Goal: Navigation & Orientation: Find specific page/section

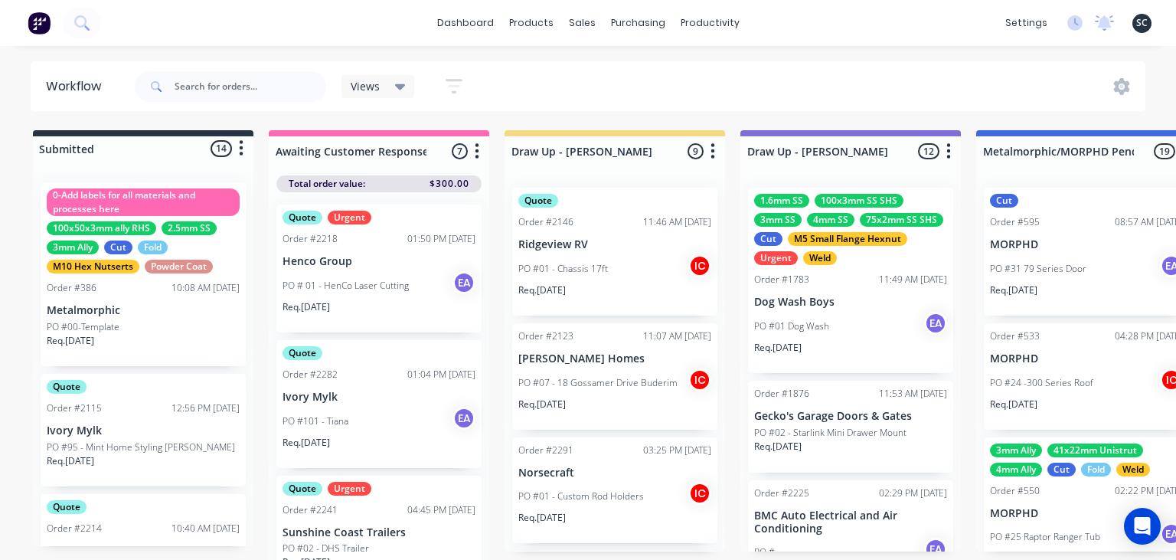
scroll to position [558, 0]
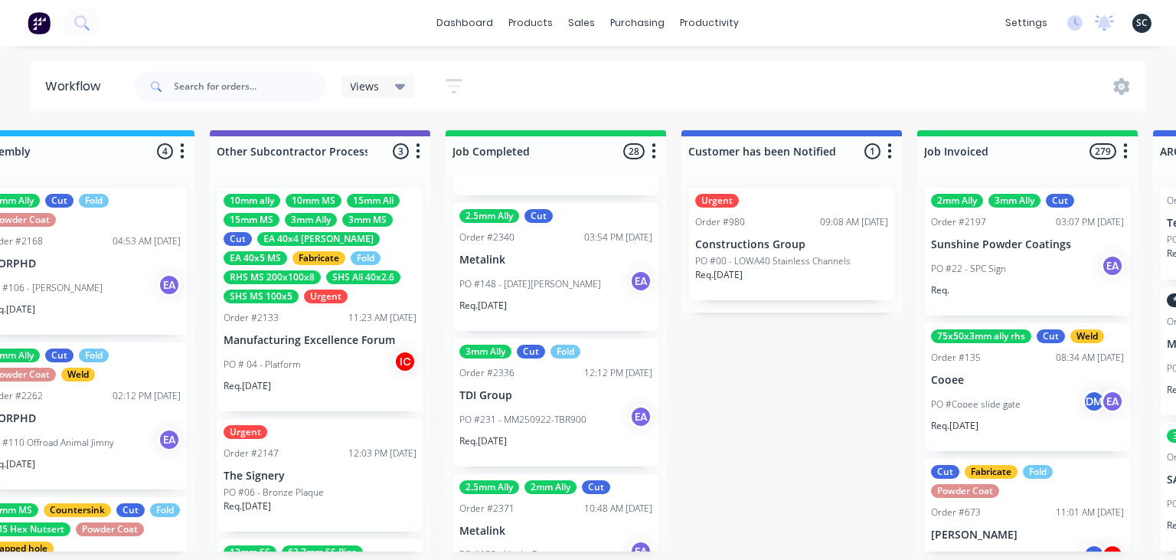
scroll to position [3622, 0]
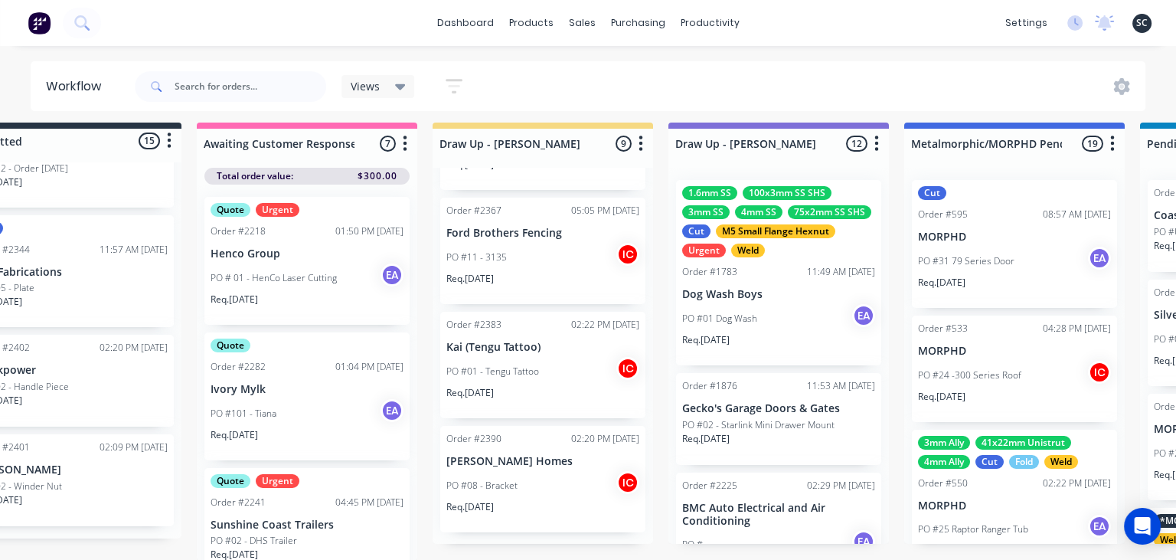
scroll to position [8, 0]
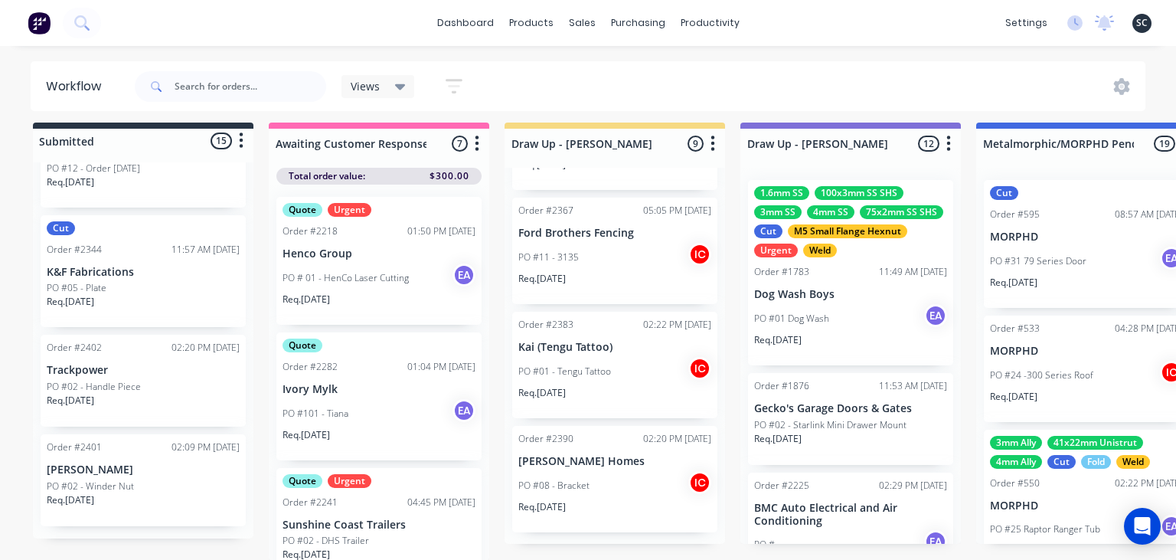
click at [603, 60] on div "Workflow Views Save new view None (Default) edit Greg edit Greg edit Show/Hide …" at bounding box center [588, 288] width 1176 height 468
click at [622, 52] on div "dashboard products sales purchasing productivity dashboard products Product Cat…" at bounding box center [588, 226] width 1176 height 468
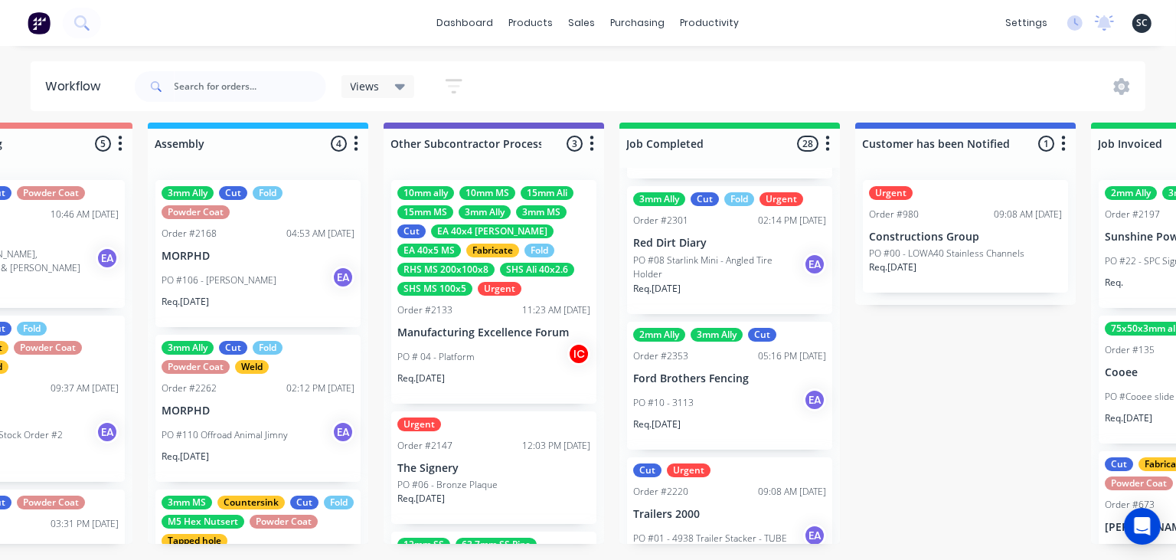
scroll to position [8, 4610]
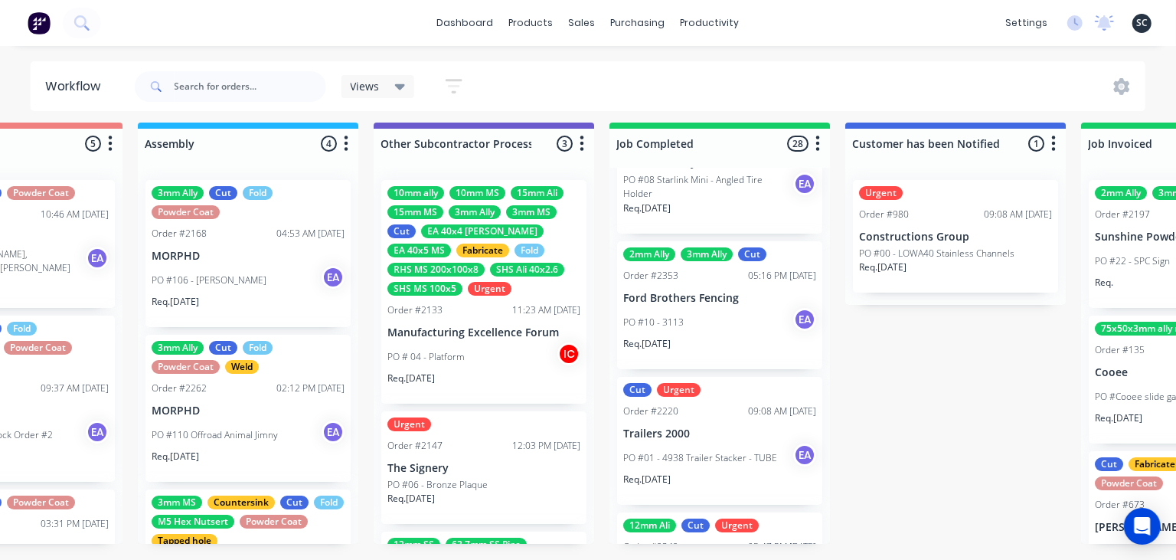
scroll to position [2211, 0]
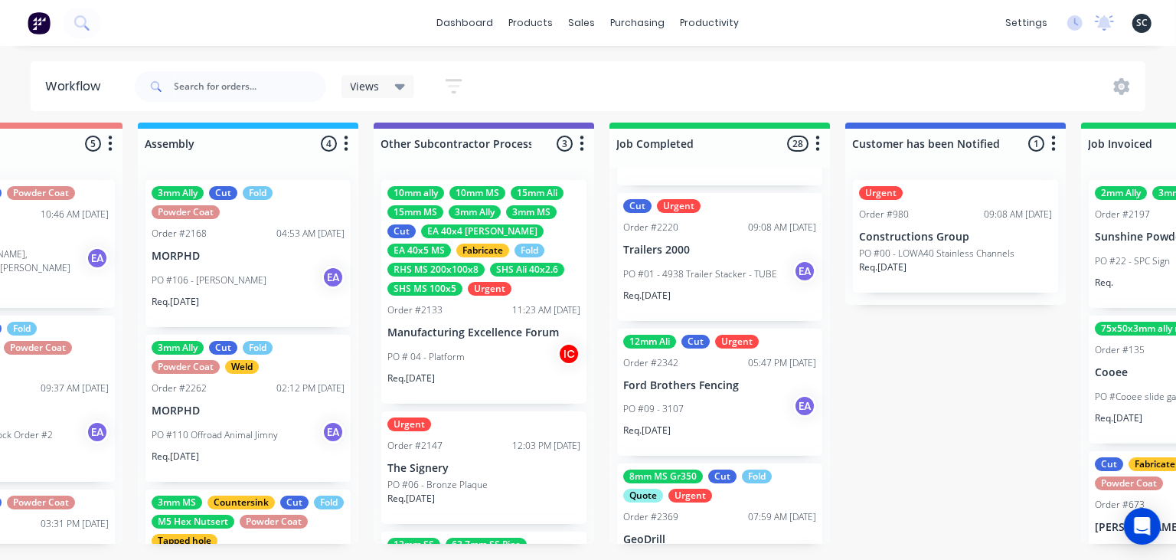
click at [673, 396] on div "PO #09 - 3107 EA" at bounding box center [719, 408] width 193 height 29
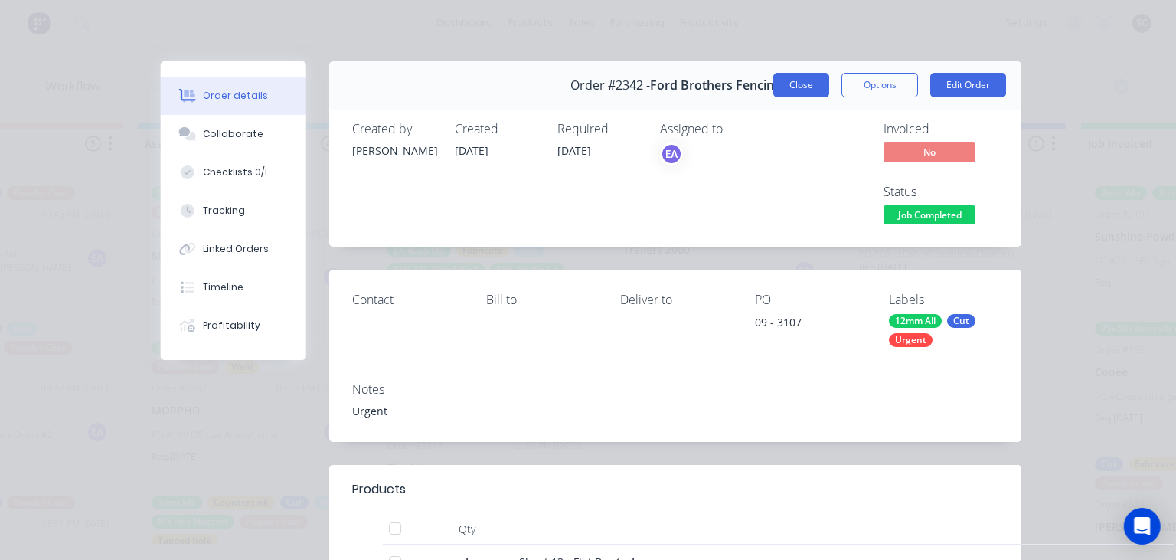
click at [804, 94] on button "Close" at bounding box center [801, 85] width 56 height 24
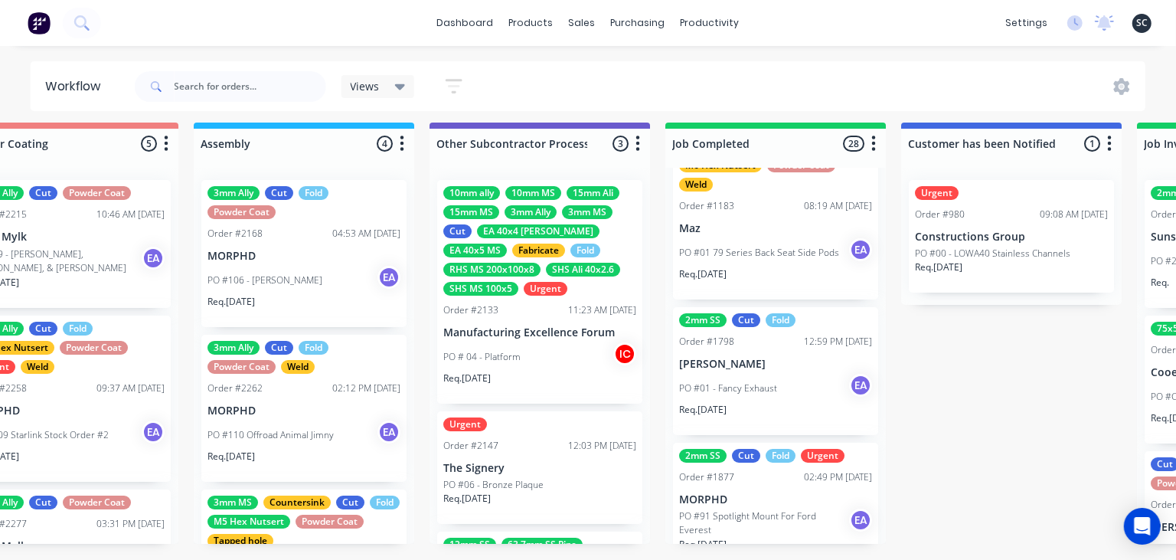
scroll to position [0, 0]
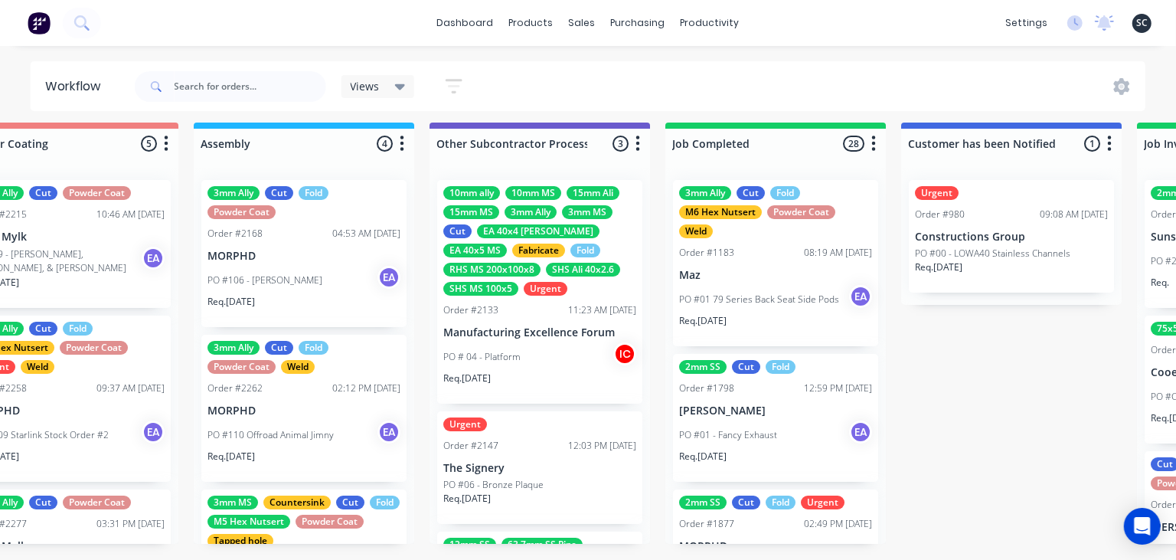
drag, startPoint x: 975, startPoint y: 400, endPoint x: 957, endPoint y: 354, distance: 48.8
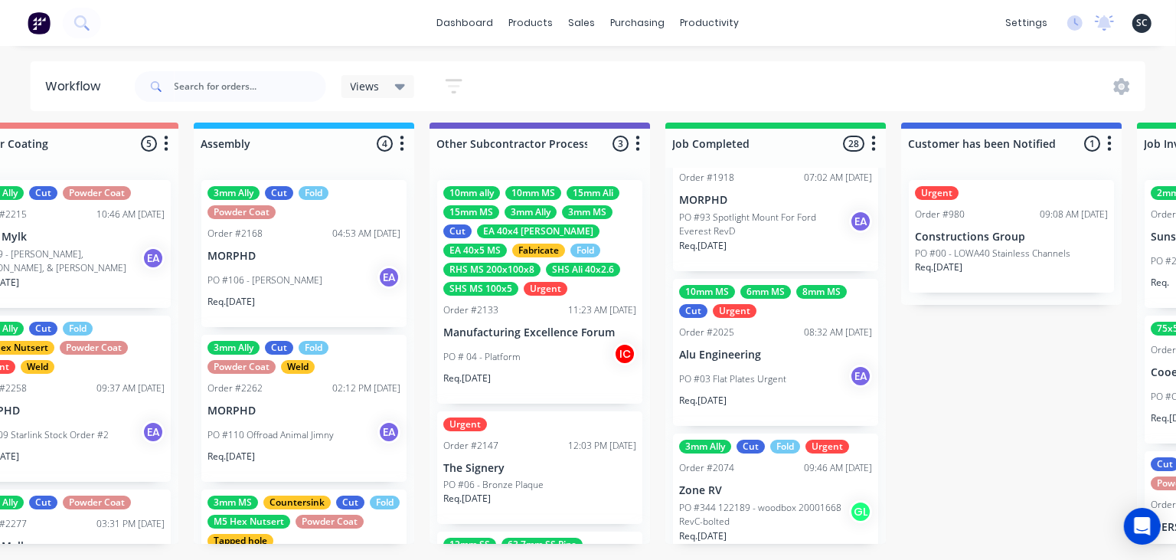
scroll to position [358, 0]
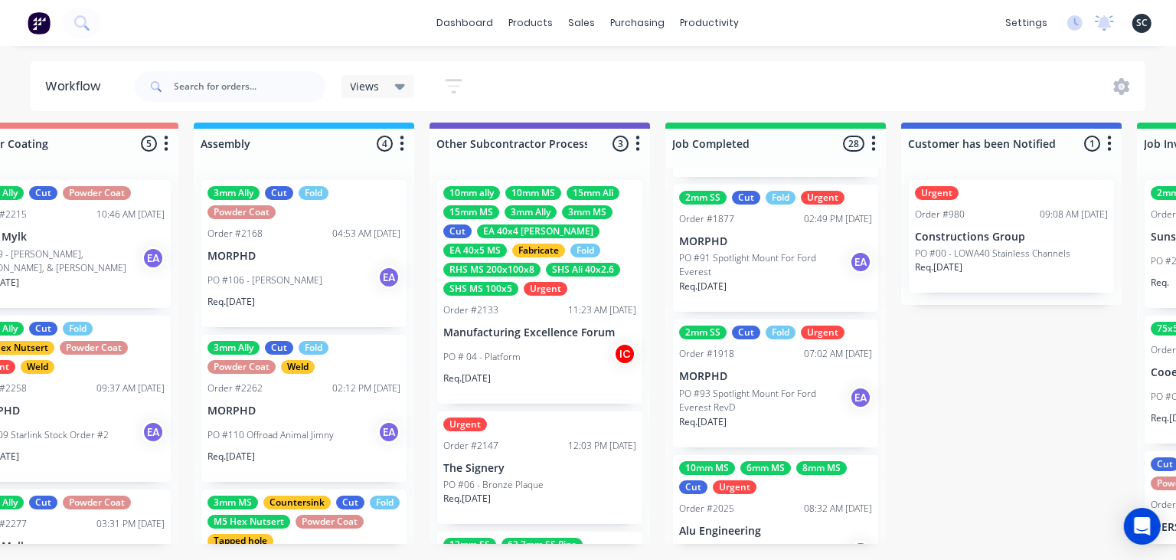
scroll to position [298, 0]
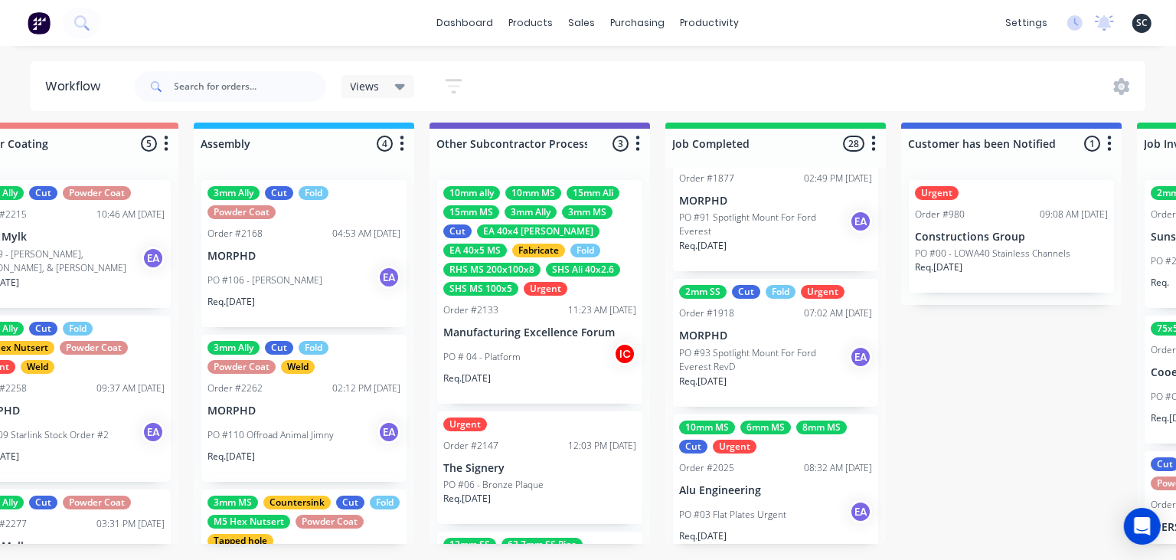
scroll to position [352, 0]
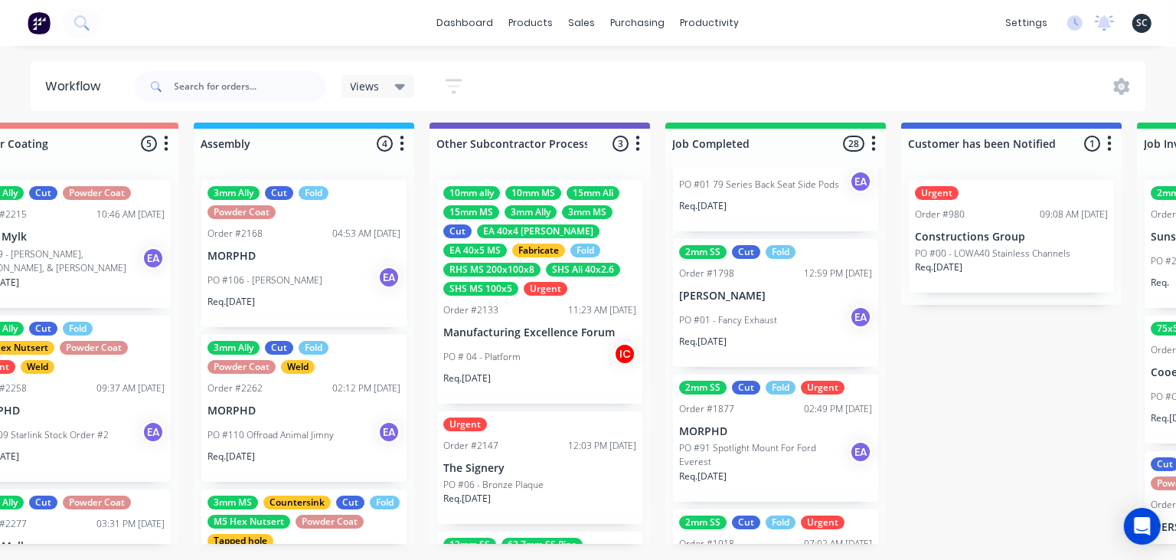
scroll to position [0, 0]
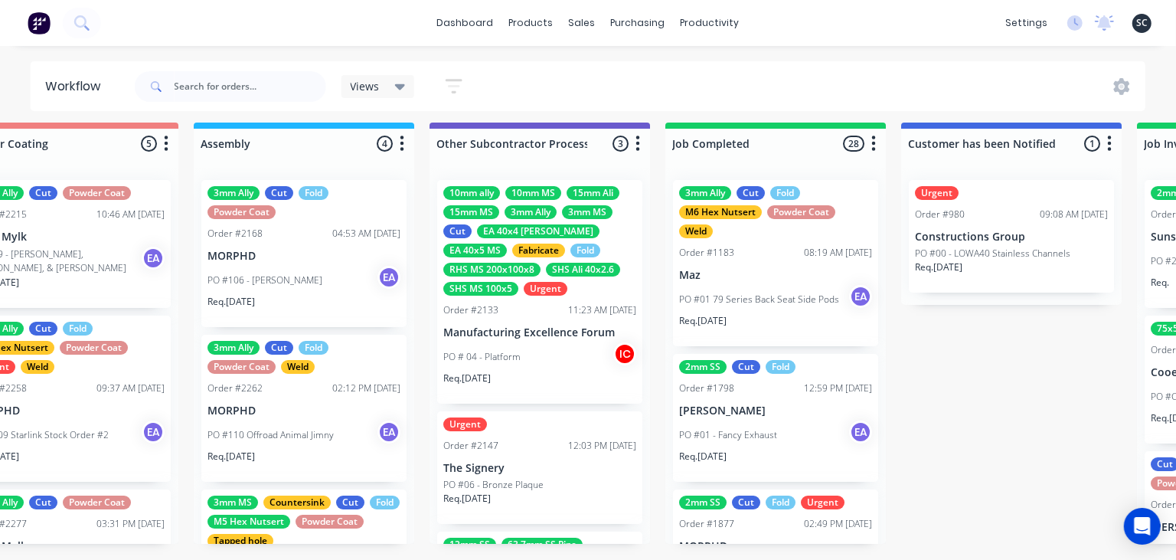
drag, startPoint x: 886, startPoint y: 190, endPoint x: 878, endPoint y: 223, distance: 34.5
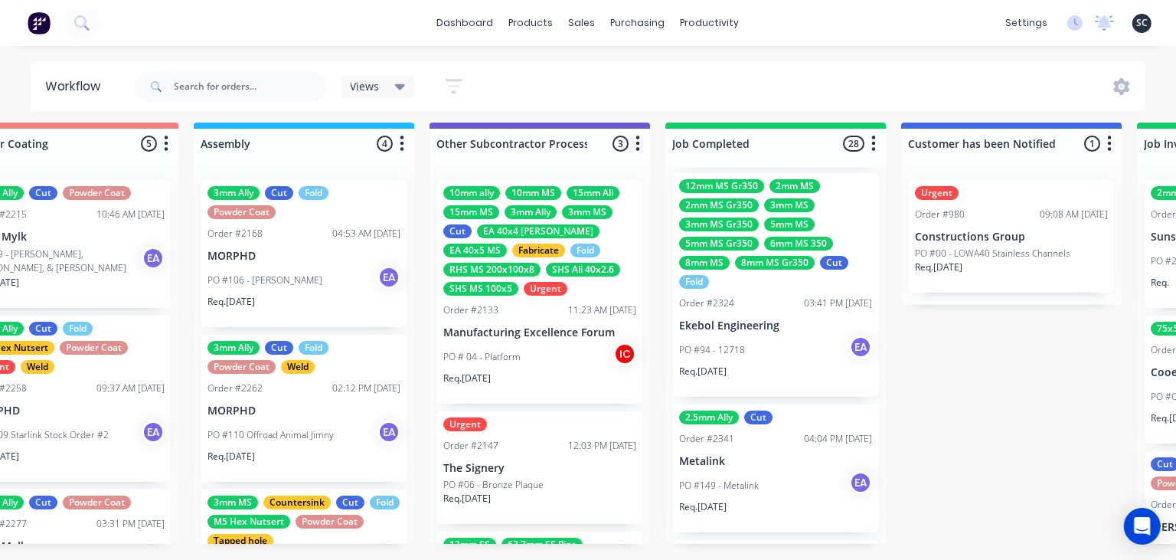
scroll to position [3622, 0]
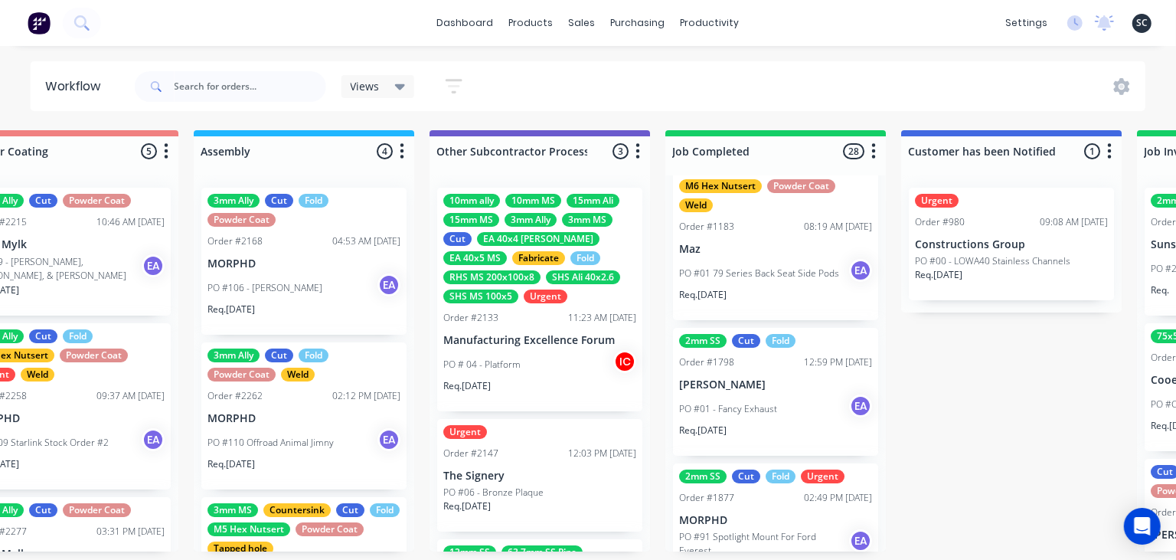
scroll to position [0, 0]
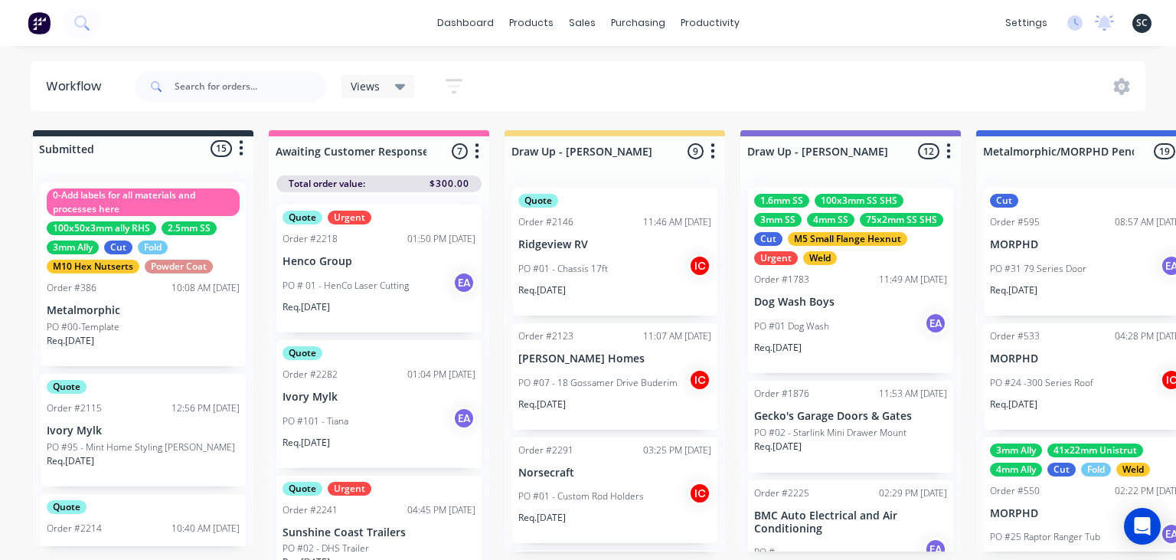
scroll to position [556, 0]
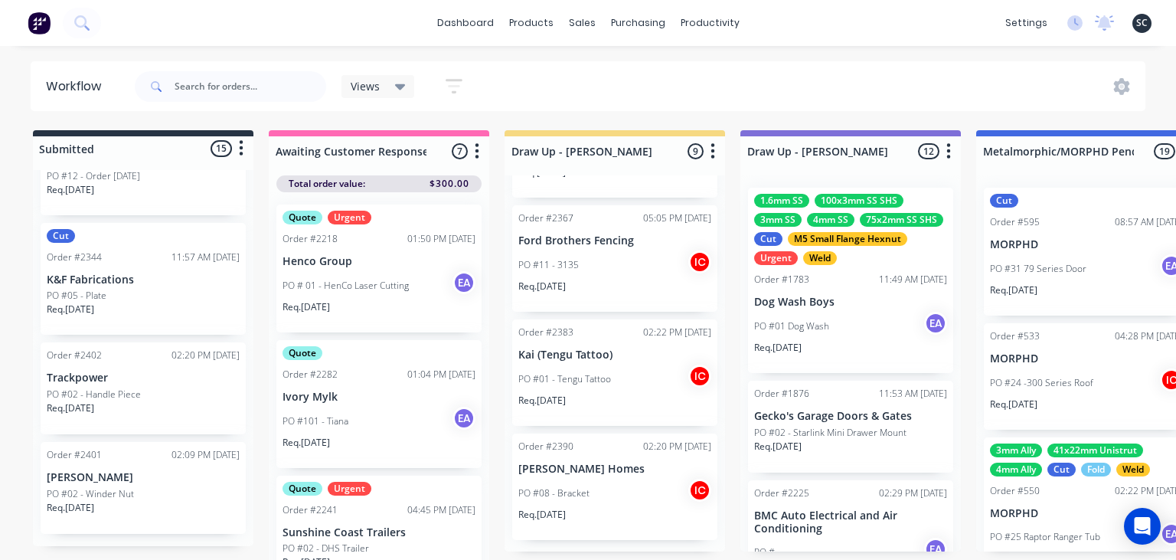
click at [912, 13] on div "dashboard products sales purchasing productivity dashboard products Product Cat…" at bounding box center [588, 23] width 1176 height 46
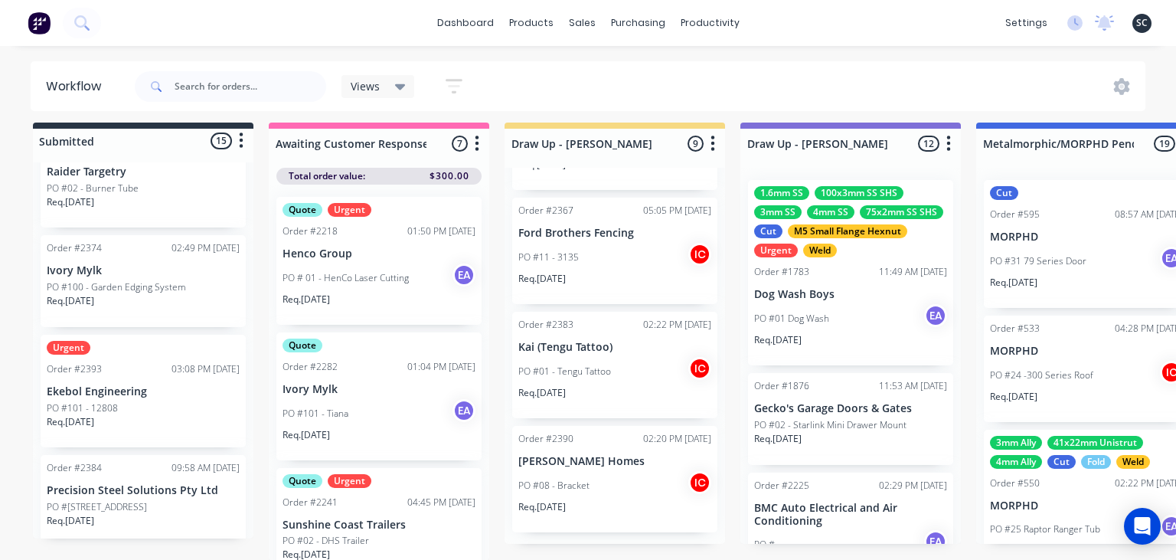
scroll to position [590, 0]
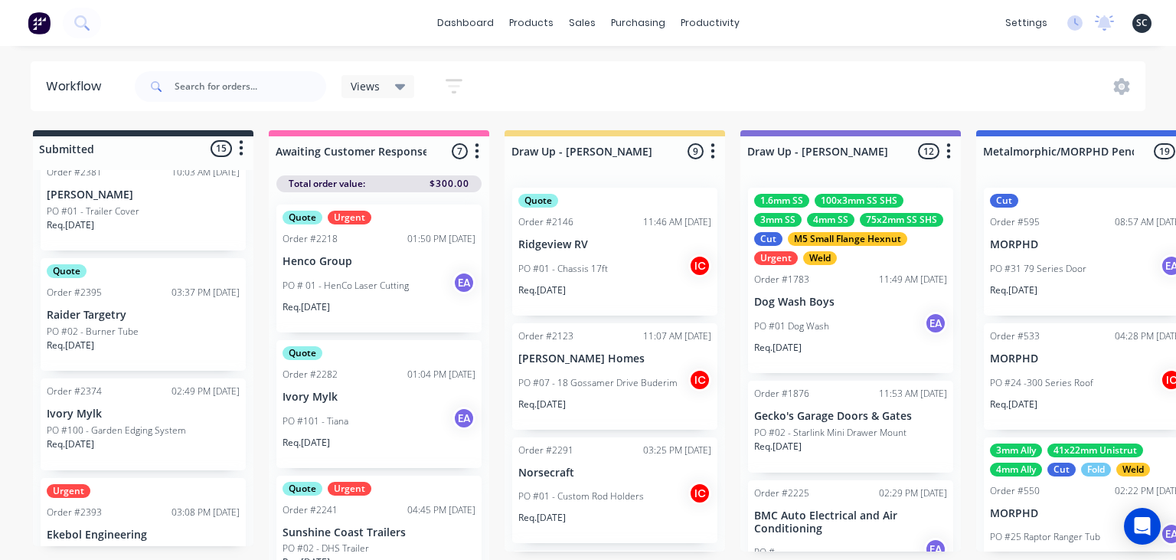
scroll to position [556, 0]
